Goal: Book appointment/travel/reservation

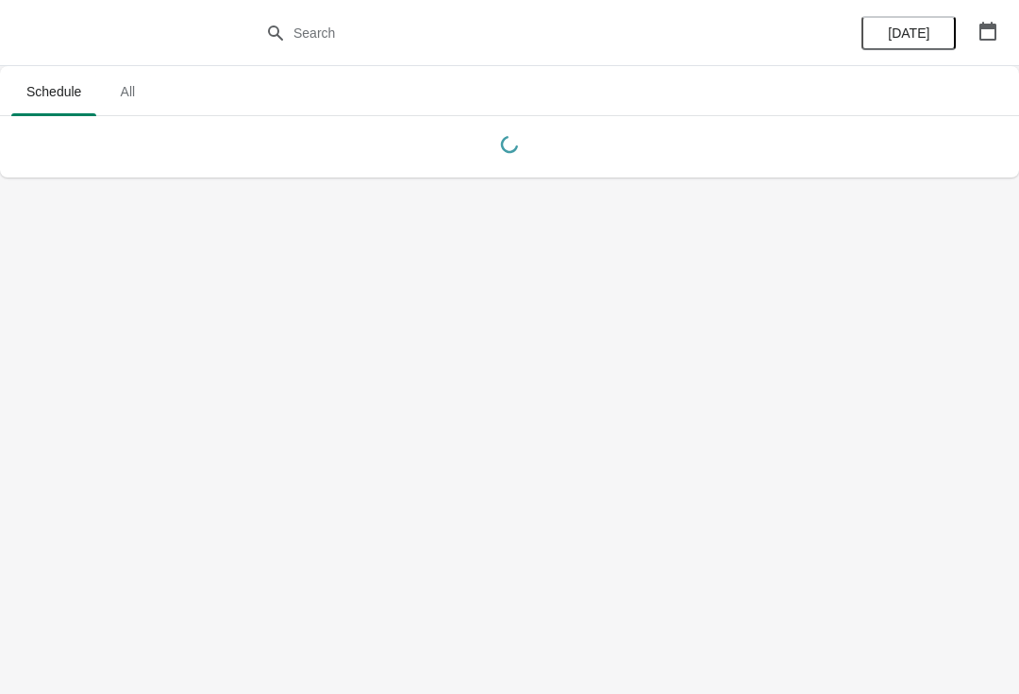
click at [978, 25] on icon "button" at bounding box center [987, 31] width 19 height 19
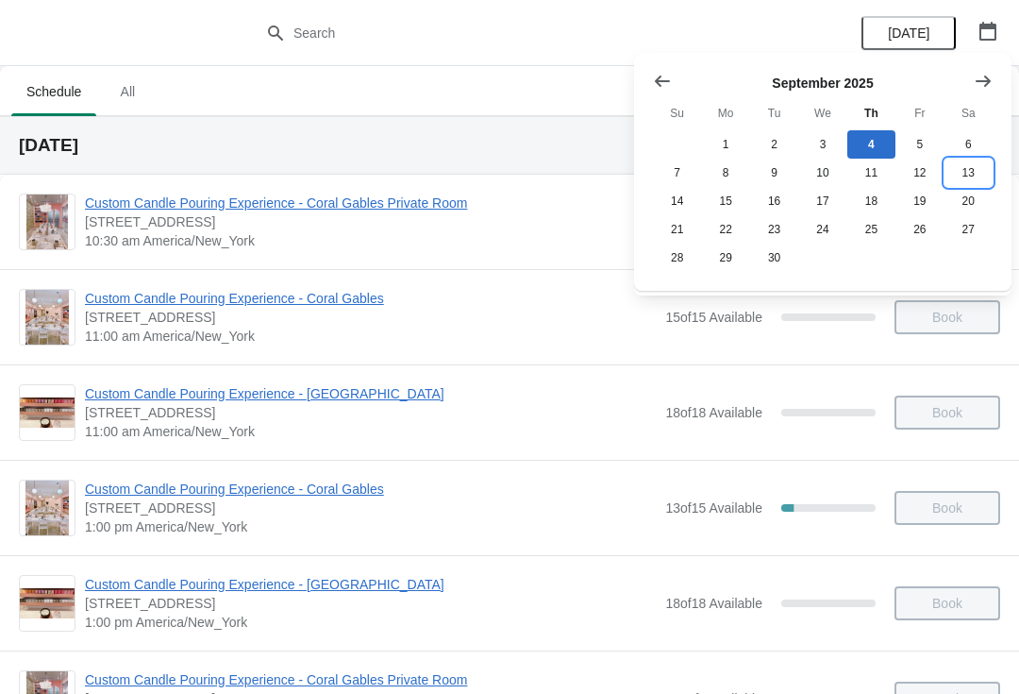
click at [962, 165] on button "13" at bounding box center [969, 173] width 48 height 28
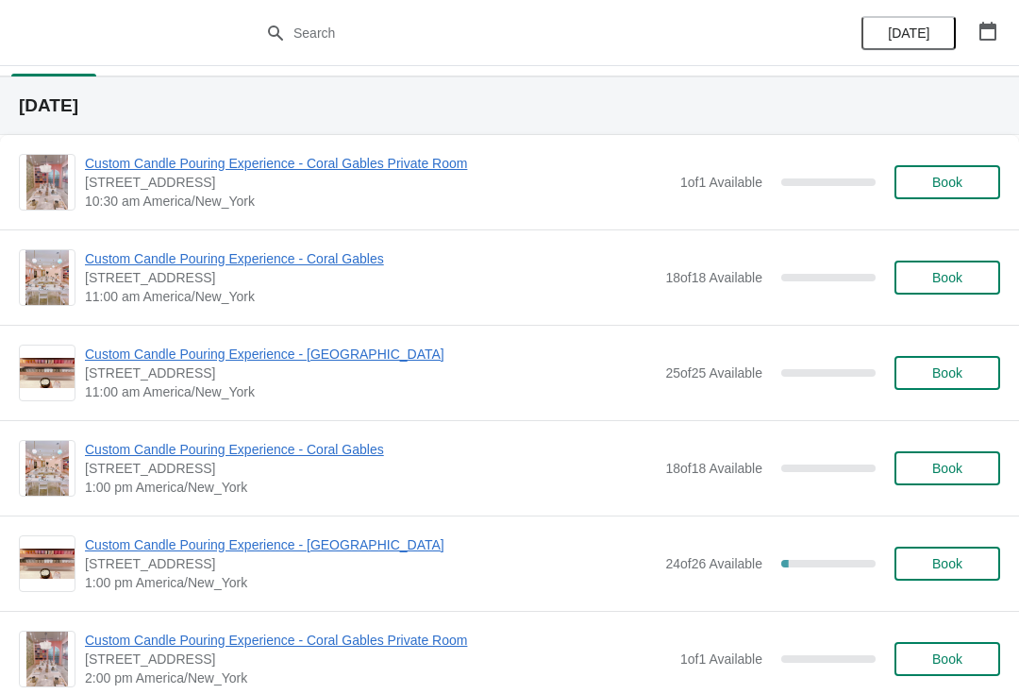
scroll to position [90, 0]
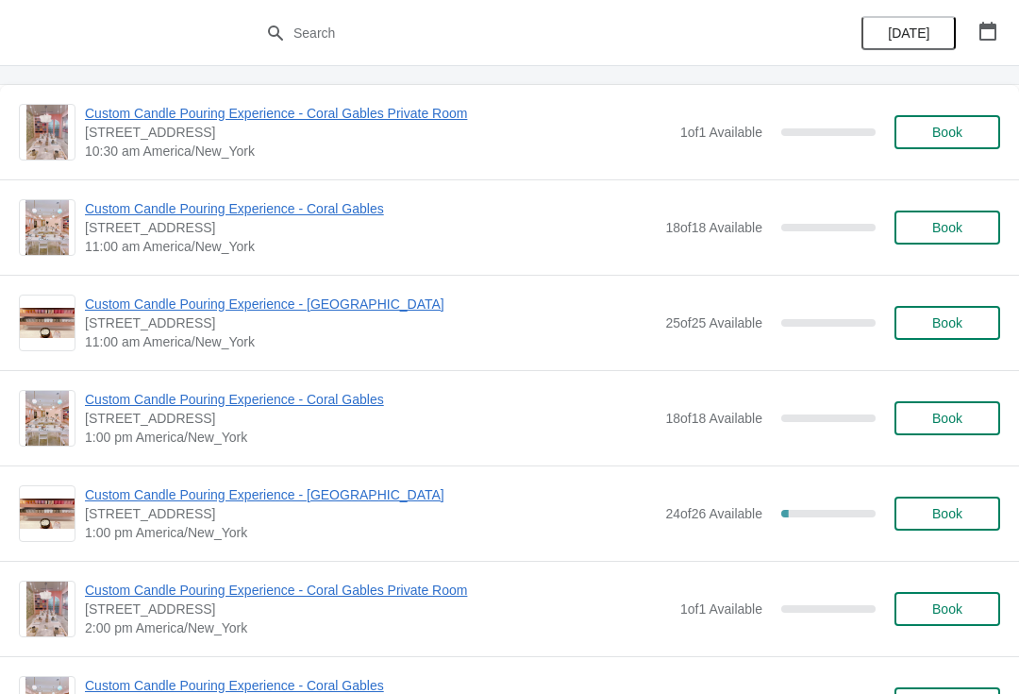
click at [287, 503] on span "Custom Candle Pouring Experience - [GEOGRAPHIC_DATA]" at bounding box center [370, 494] width 571 height 19
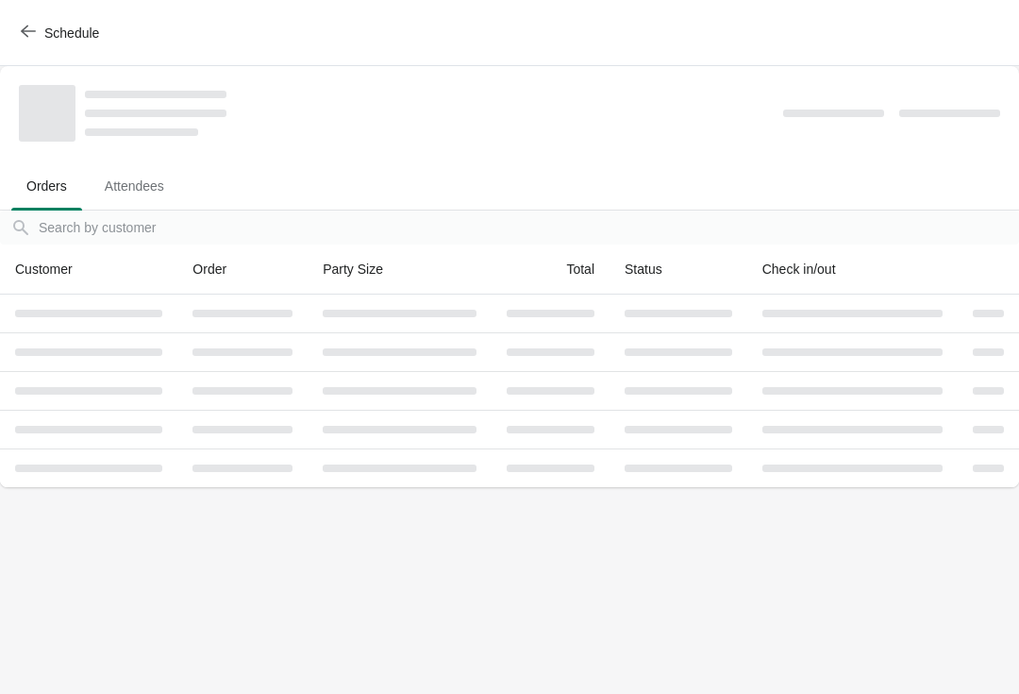
scroll to position [0, 0]
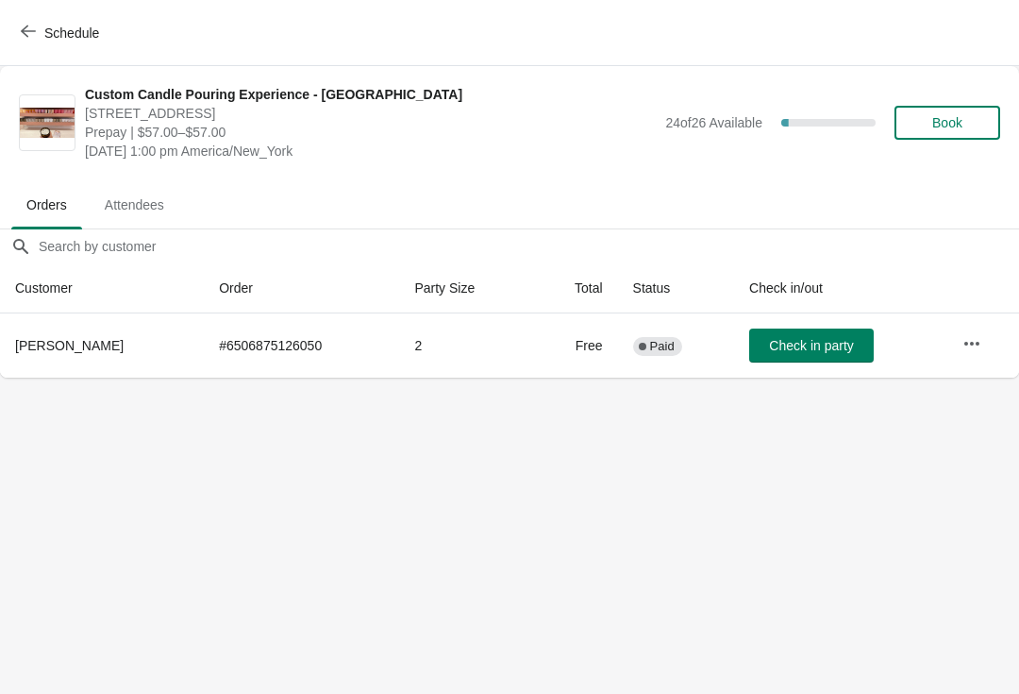
click at [60, 25] on span "Schedule" at bounding box center [71, 32] width 55 height 15
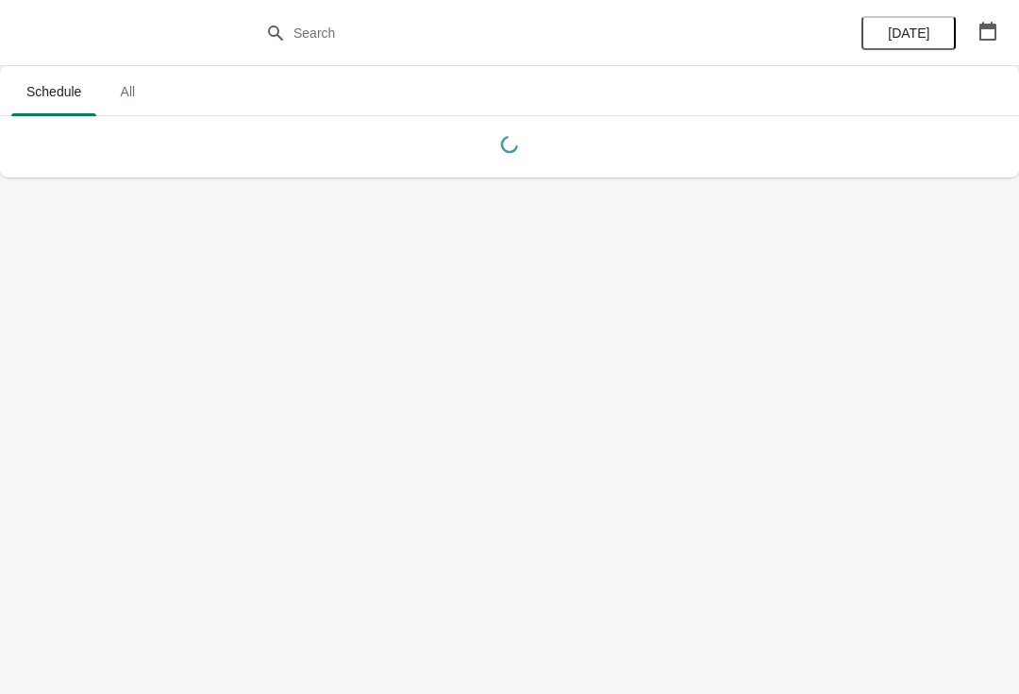
click at [992, 14] on button "button" at bounding box center [988, 31] width 34 height 34
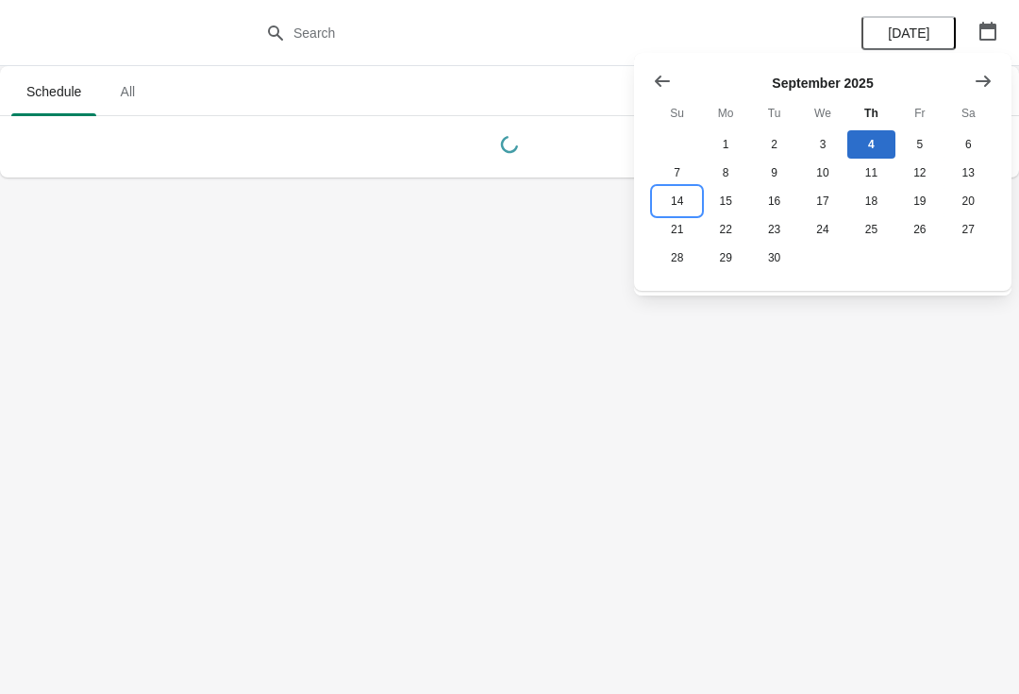
click at [678, 207] on button "14" at bounding box center [677, 201] width 48 height 28
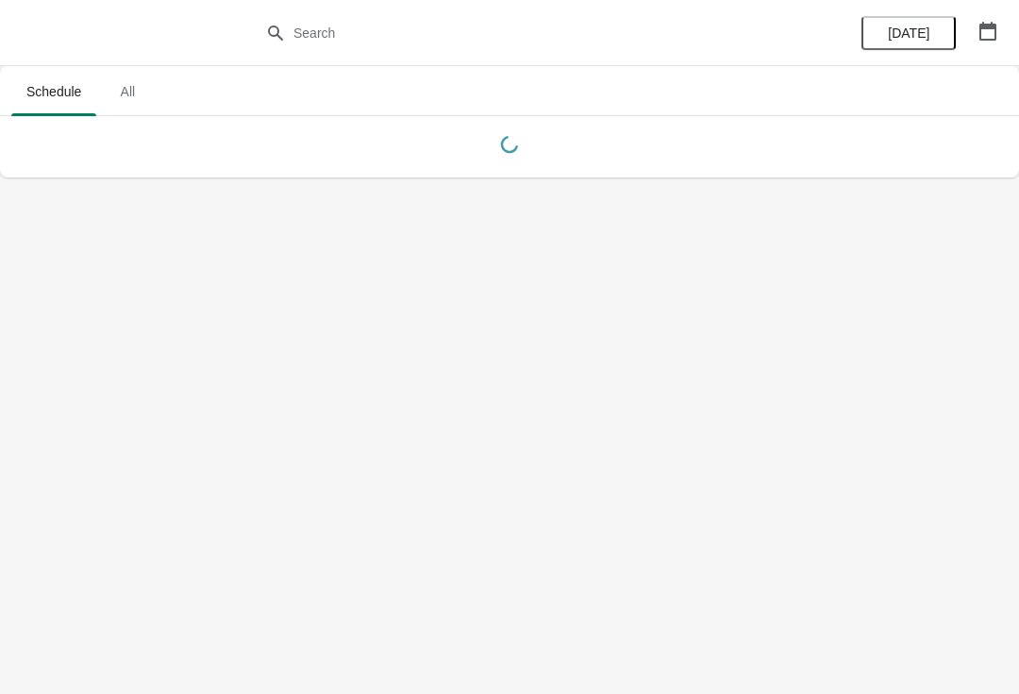
click at [965, 245] on body "Schedule All Schedule All [DATE]" at bounding box center [509, 347] width 1019 height 694
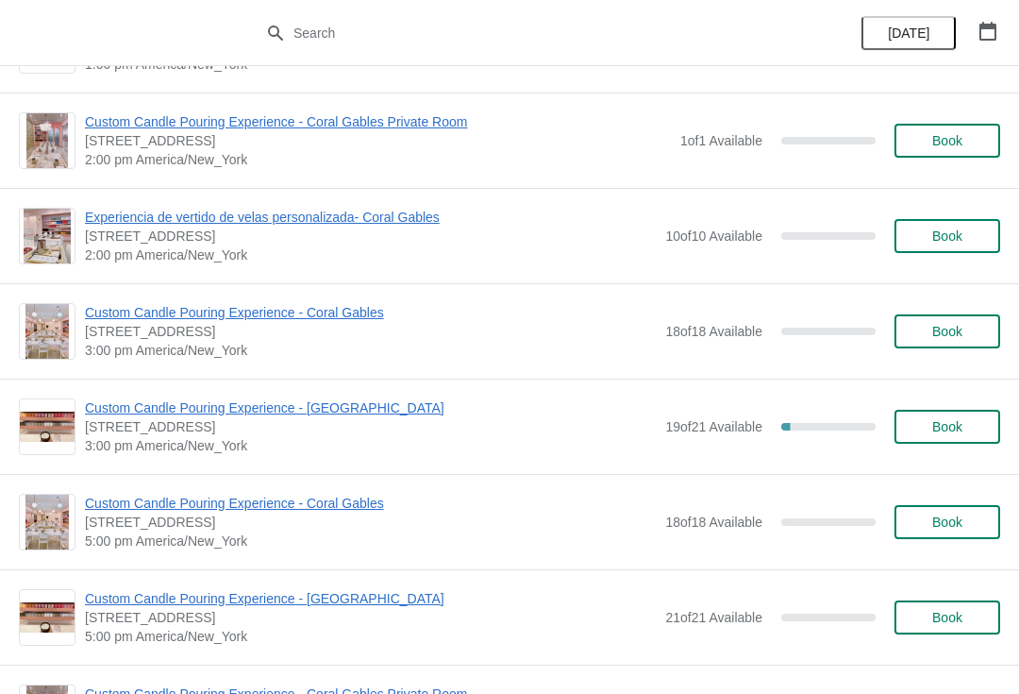
scroll to position [657, 0]
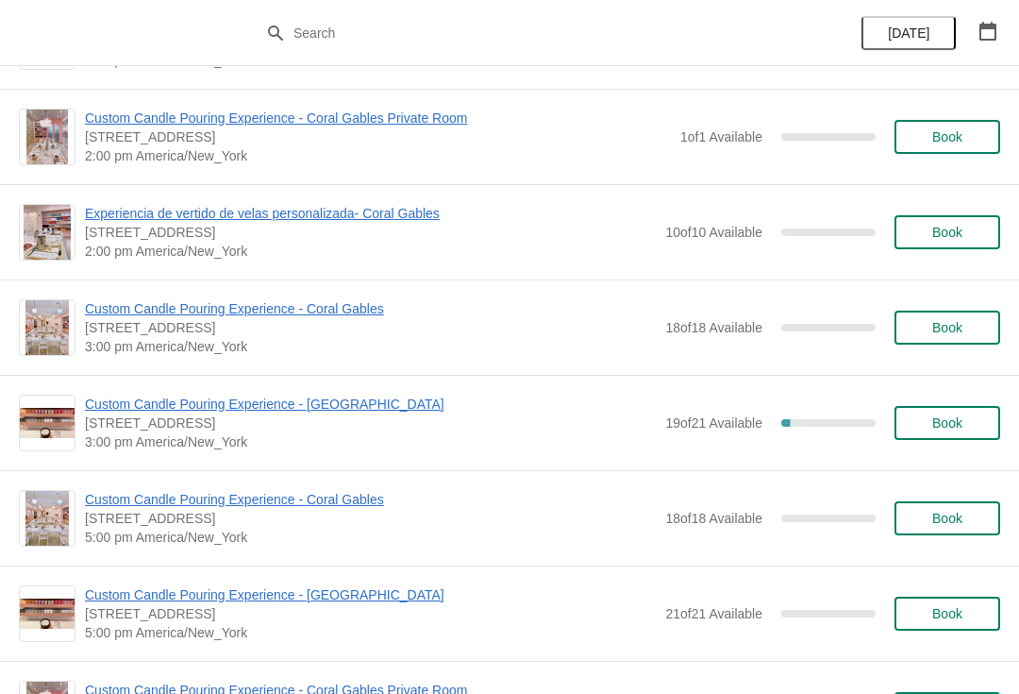
click at [353, 411] on span "Custom Candle Pouring Experience - [GEOGRAPHIC_DATA]" at bounding box center [370, 403] width 571 height 19
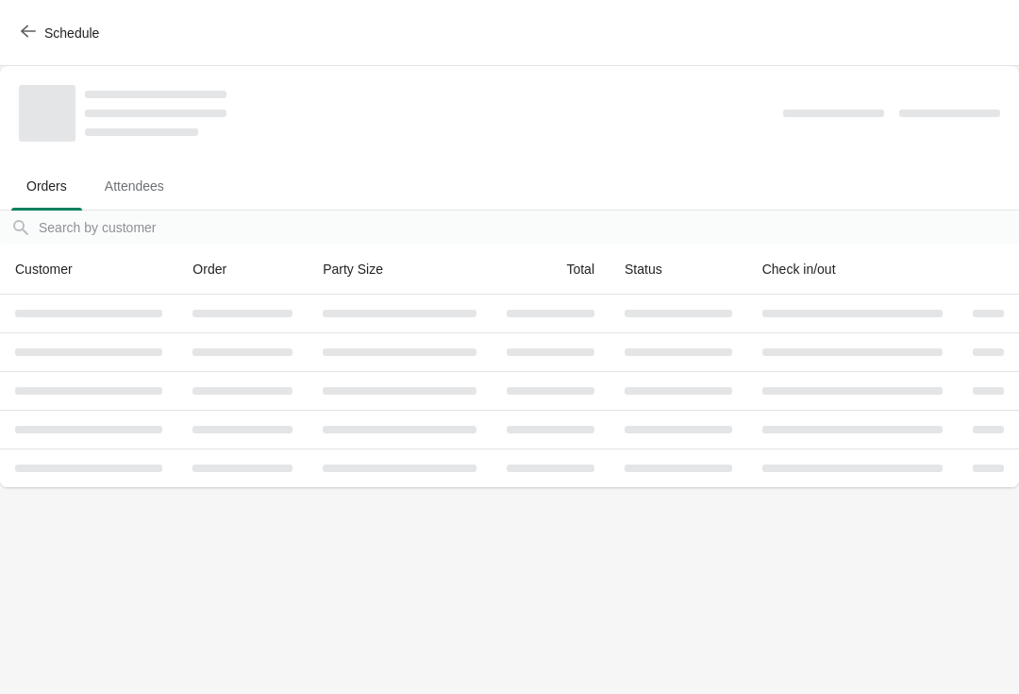
scroll to position [0, 0]
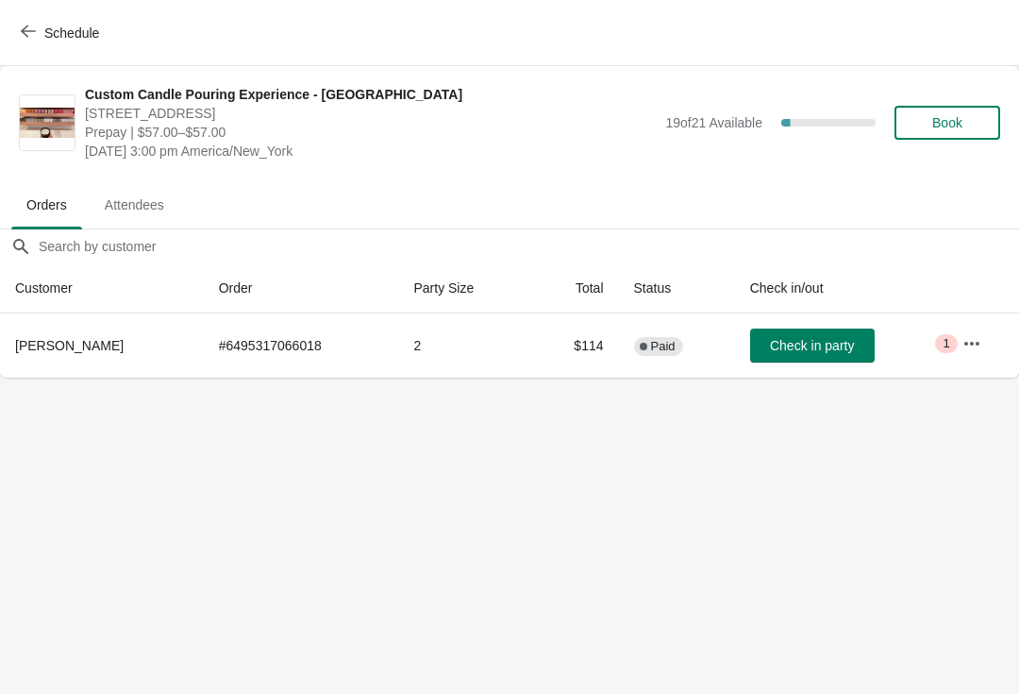
click at [965, 341] on icon "button" at bounding box center [971, 343] width 19 height 19
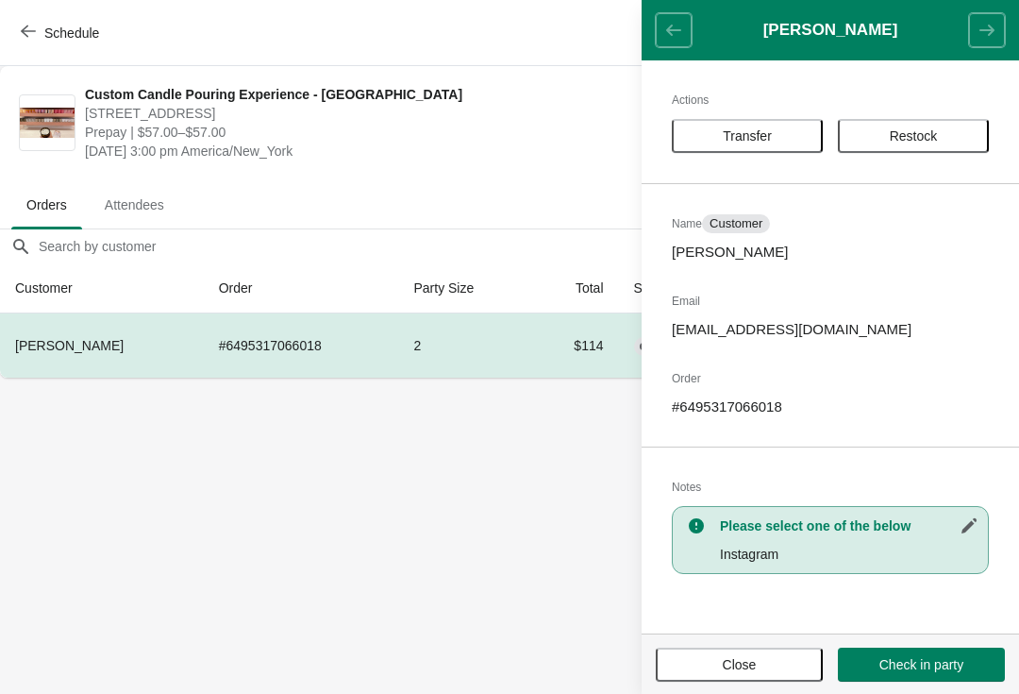
click at [744, 150] on button "Transfer" at bounding box center [747, 136] width 151 height 34
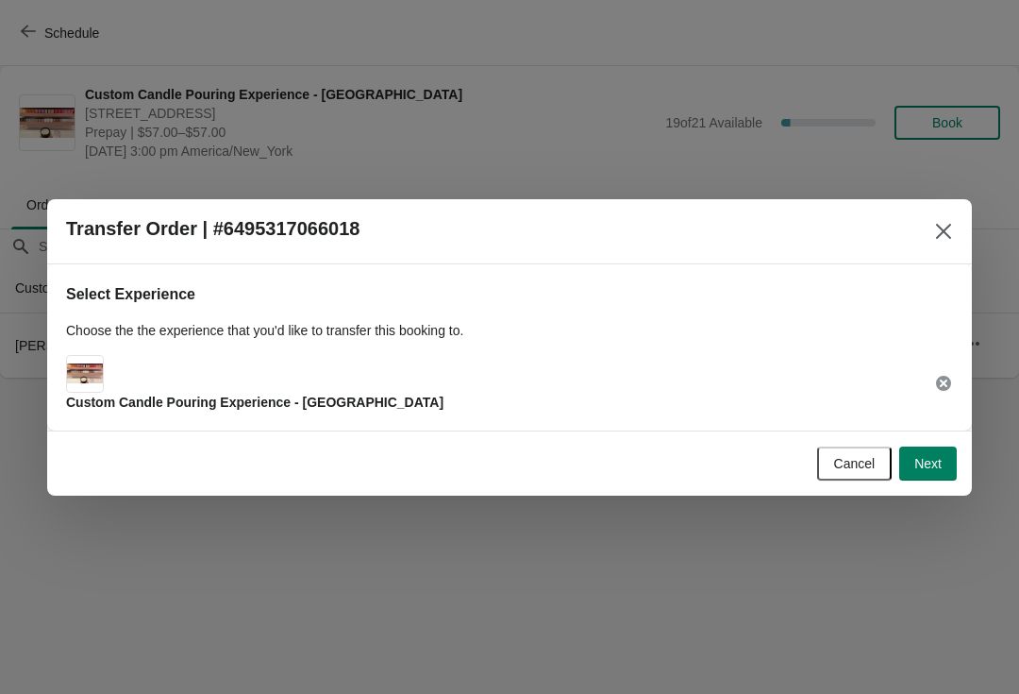
click at [937, 461] on span "Next" at bounding box center [927, 463] width 27 height 15
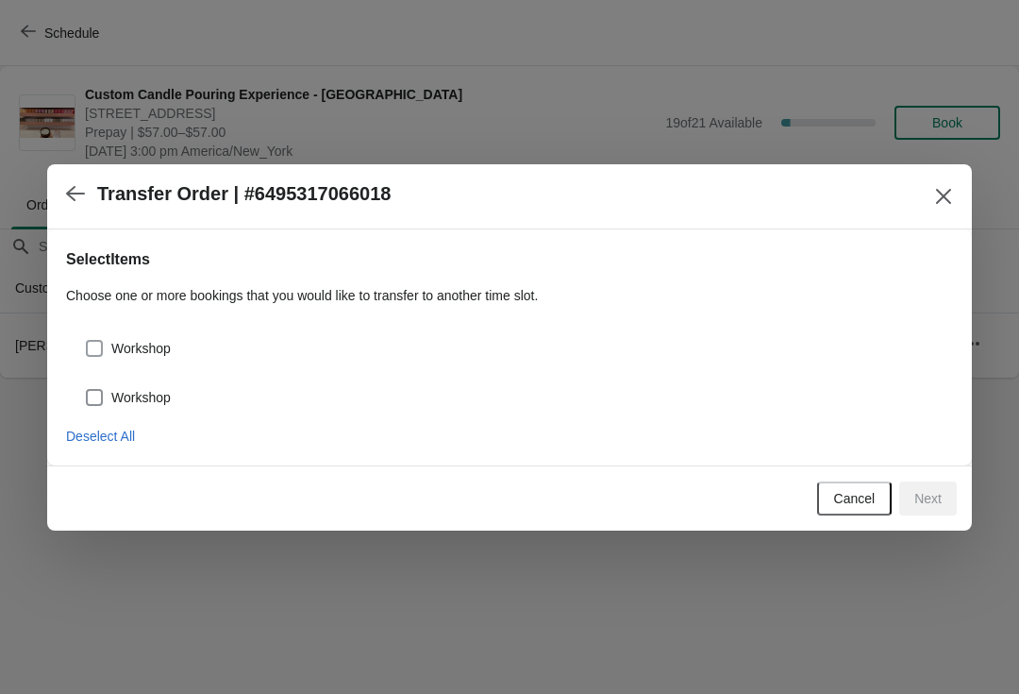
click at [162, 348] on span "Workshop" at bounding box center [140, 348] width 59 height 19
click at [87, 341] on input "Workshop" at bounding box center [86, 340] width 1 height 1
checkbox input "true"
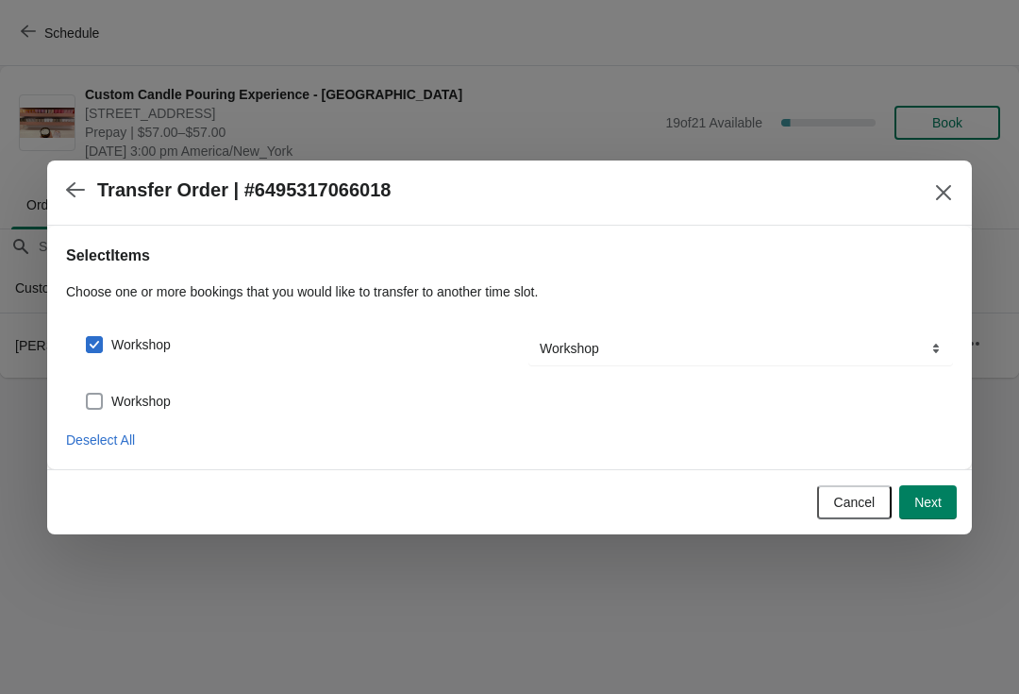
click at [160, 396] on span "Workshop" at bounding box center [140, 401] width 59 height 19
click at [87, 393] on input "Workshop" at bounding box center [86, 393] width 1 height 1
checkbox input "true"
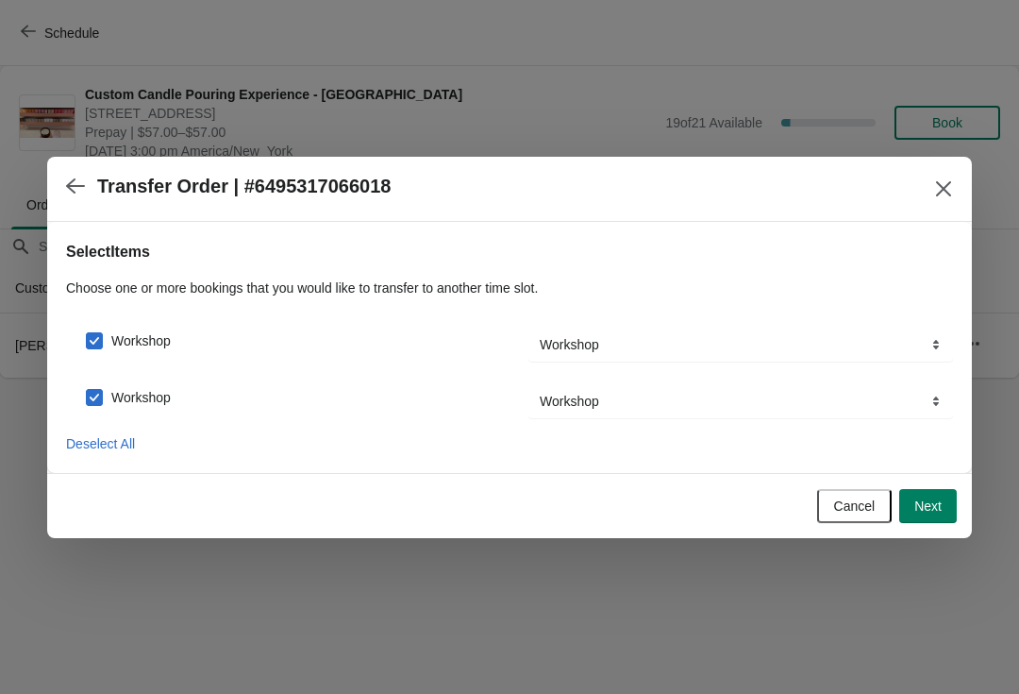
click at [930, 495] on button "Next" at bounding box center [928, 506] width 58 height 34
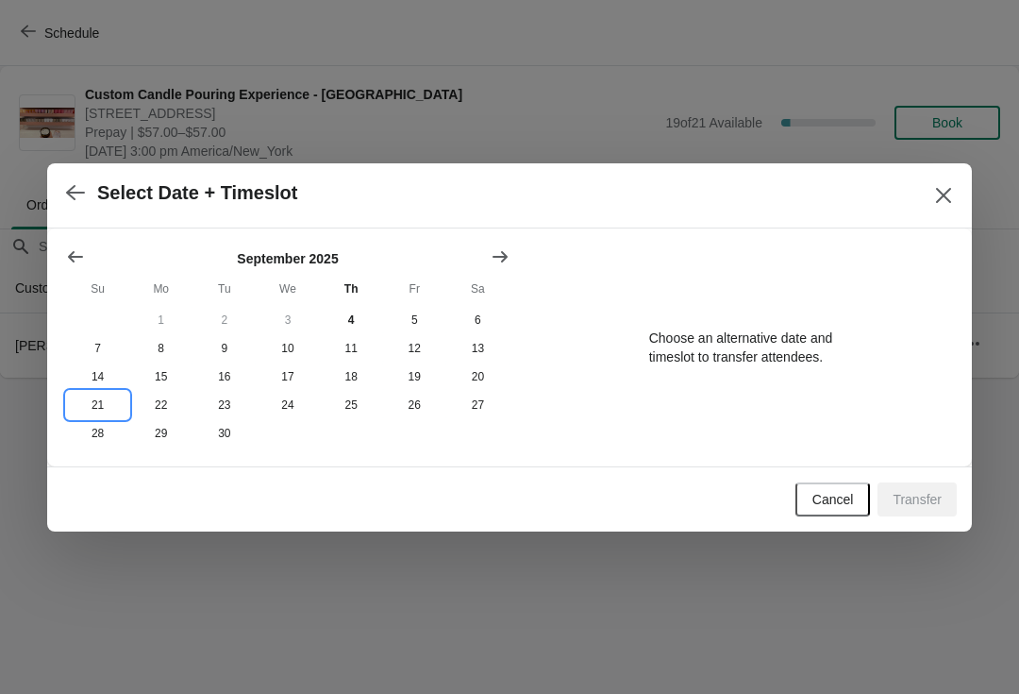
click at [100, 394] on button "21" at bounding box center [97, 405] width 63 height 28
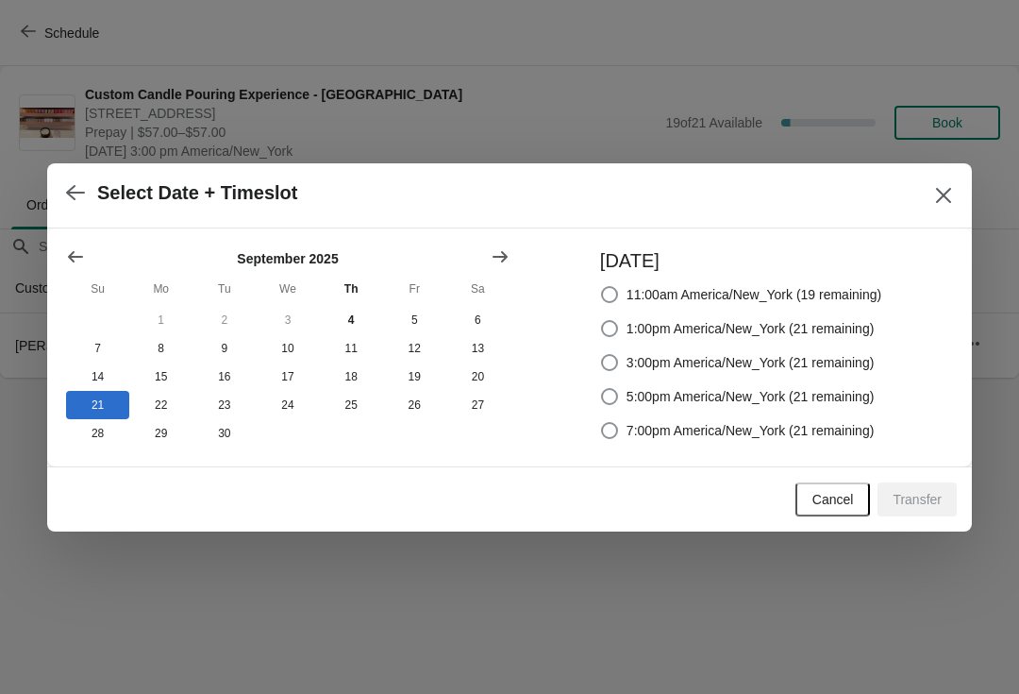
click at [820, 360] on span "3:00pm America/New_York (21 remaining)" at bounding box center [751, 362] width 248 height 19
click at [602, 355] on input "3:00pm America/New_York (21 remaining)" at bounding box center [601, 354] width 1 height 1
radio input "true"
click at [912, 511] on button "Transfer" at bounding box center [917, 499] width 79 height 34
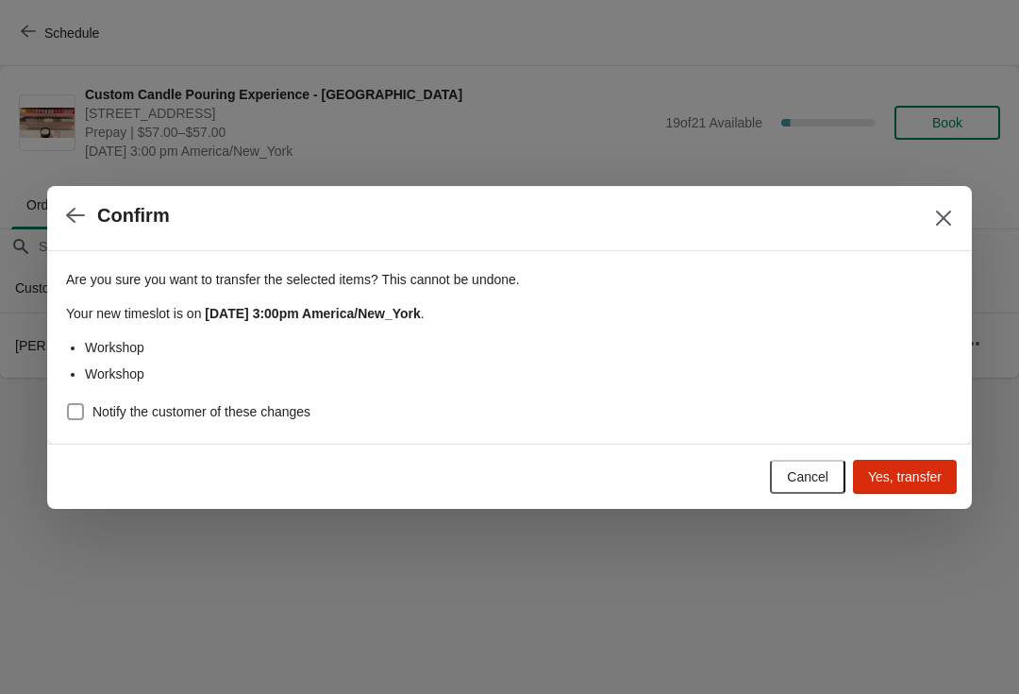
click at [235, 420] on span "Notify the customer of these changes" at bounding box center [201, 411] width 218 height 19
click at [68, 404] on input "Notify the customer of these changes" at bounding box center [67, 403] width 1 height 1
checkbox input "true"
click at [899, 477] on span "Yes, transfer" at bounding box center [905, 476] width 74 height 15
click at [740, 487] on div "Cancel Loading Yes, transfer" at bounding box center [506, 473] width 902 height 42
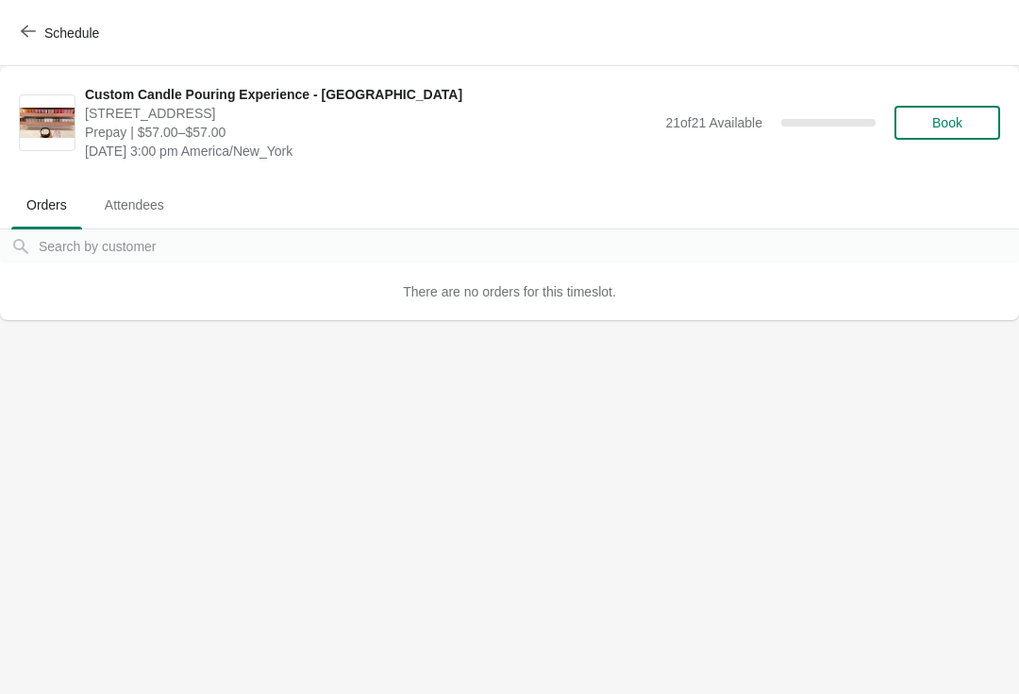
click at [27, 29] on icon "button" at bounding box center [28, 31] width 15 height 15
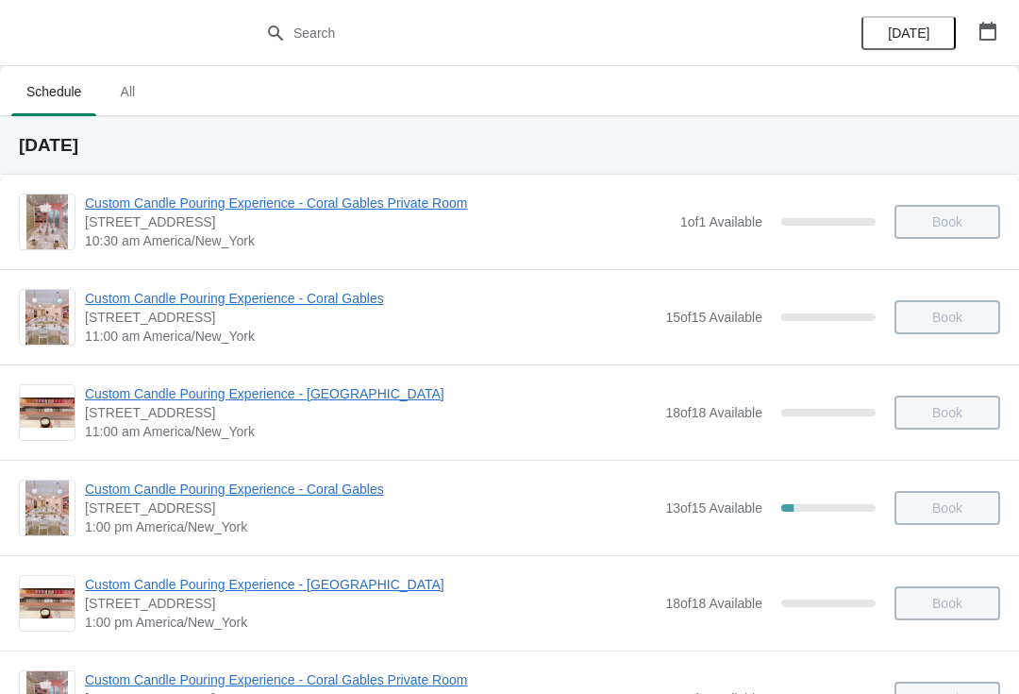
click at [991, 38] on icon "button" at bounding box center [987, 31] width 19 height 19
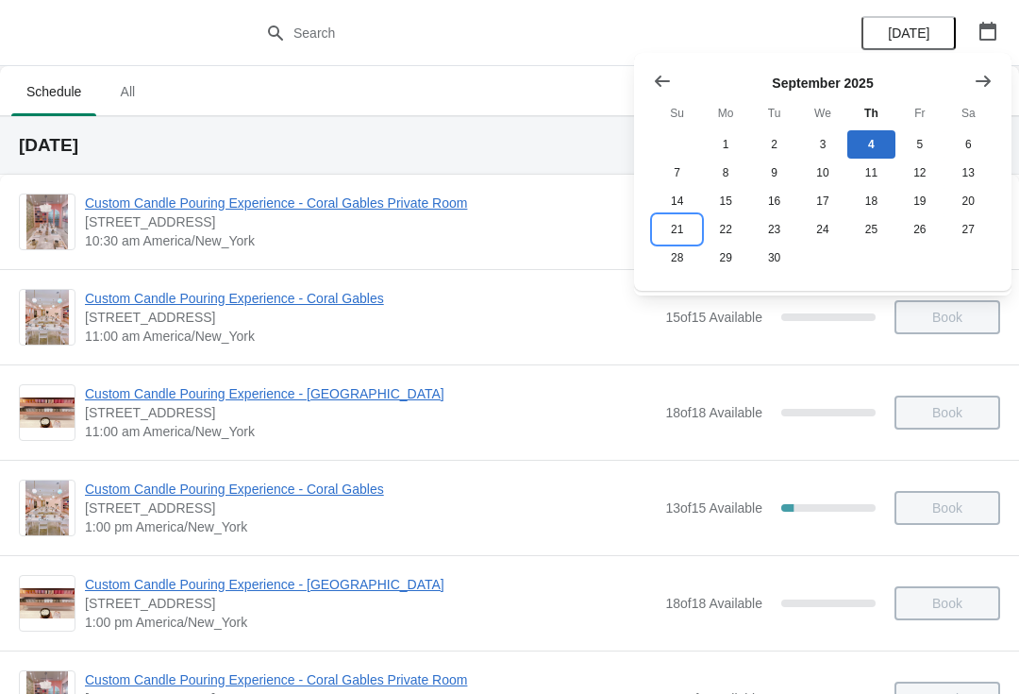
click at [677, 237] on button "21" at bounding box center [677, 229] width 48 height 28
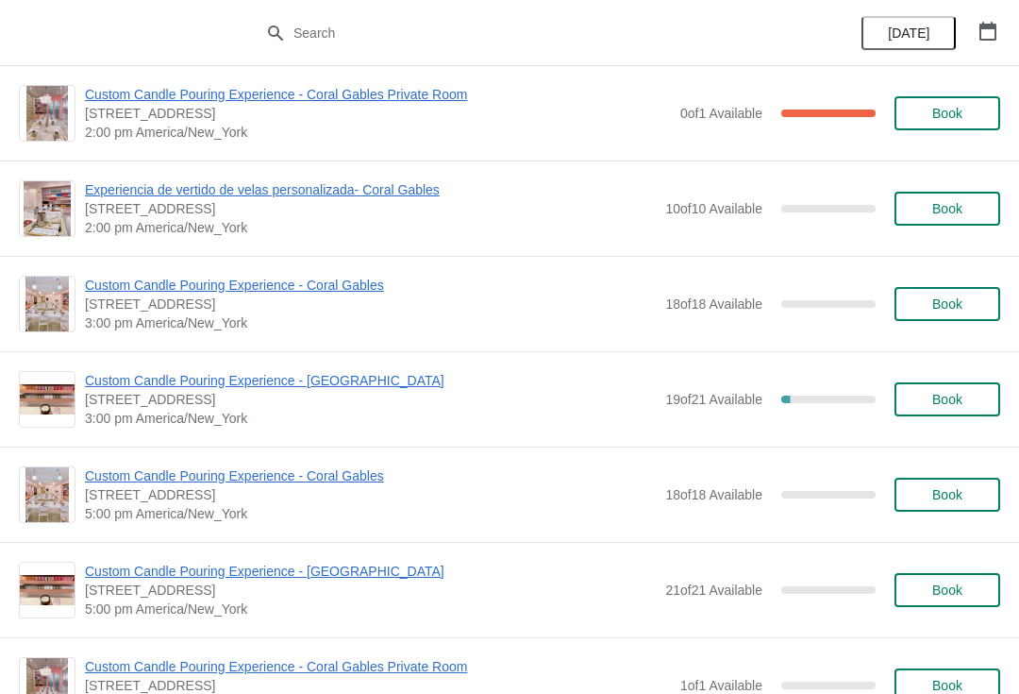
scroll to position [684, 0]
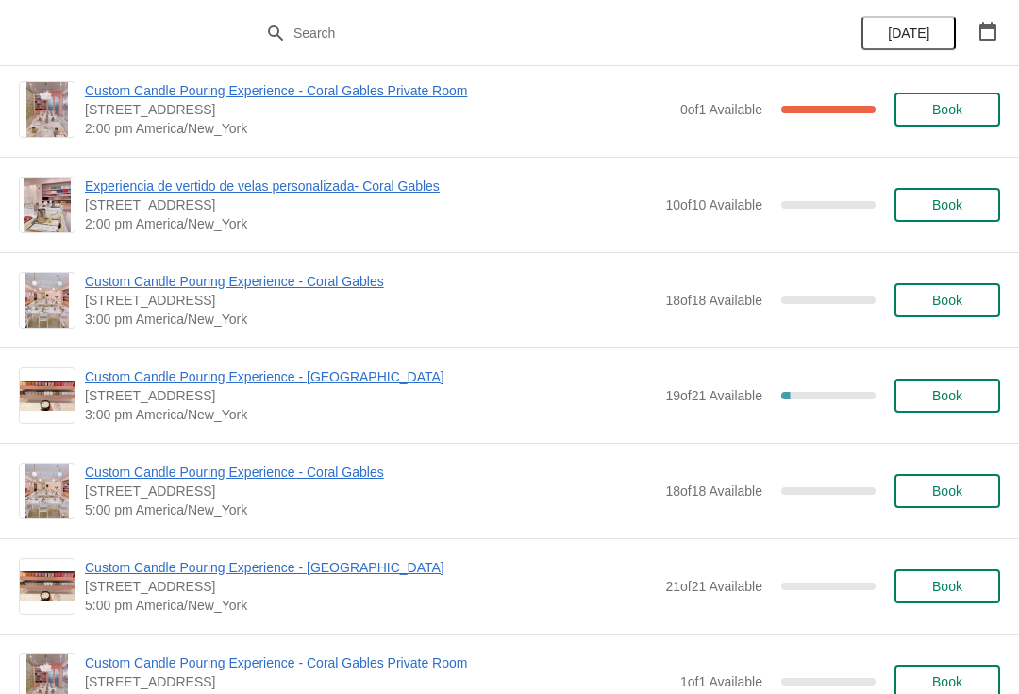
click at [293, 385] on span "Custom Candle Pouring Experience - [GEOGRAPHIC_DATA]" at bounding box center [370, 376] width 571 height 19
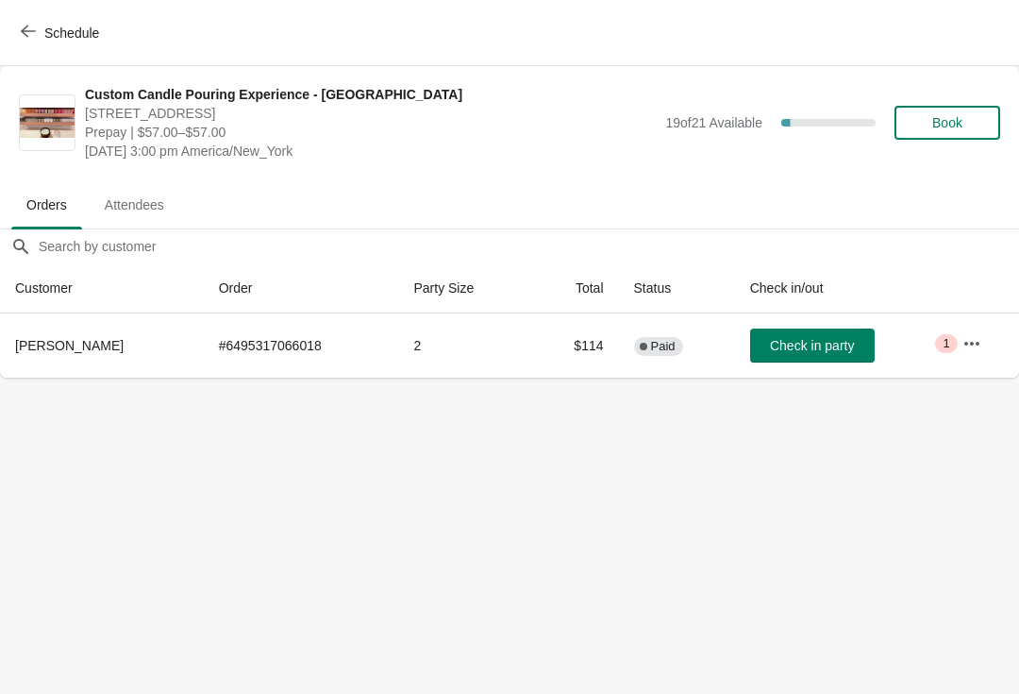
scroll to position [0, 0]
click at [53, 35] on span "Schedule" at bounding box center [71, 32] width 55 height 15
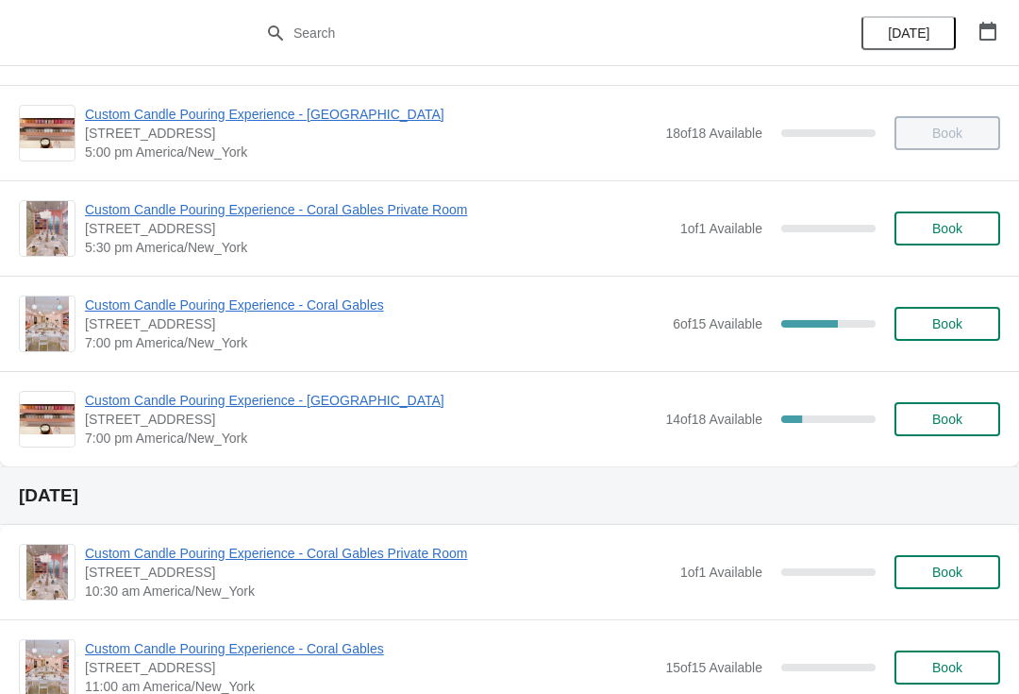
scroll to position [955, 0]
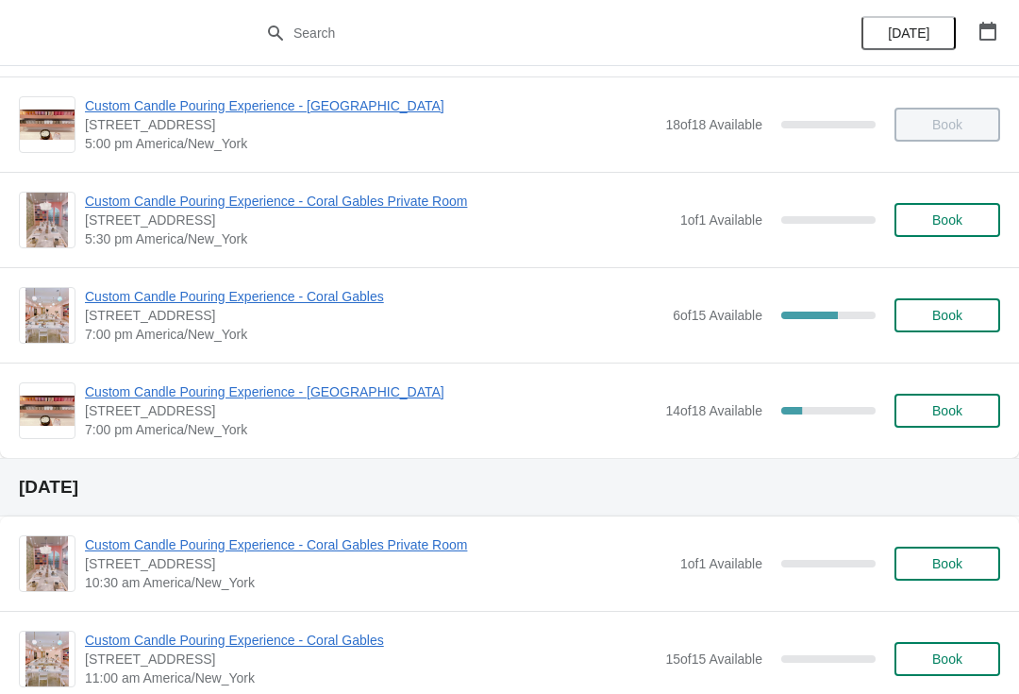
click at [519, 359] on div "Custom Candle Pouring Experience - Coral Gables [STREET_ADDRESS] 7:00 pm Americ…" at bounding box center [509, 314] width 1019 height 95
click at [265, 393] on span "Custom Candle Pouring Experience - [GEOGRAPHIC_DATA]" at bounding box center [370, 391] width 571 height 19
